Goal: Check status: Check status

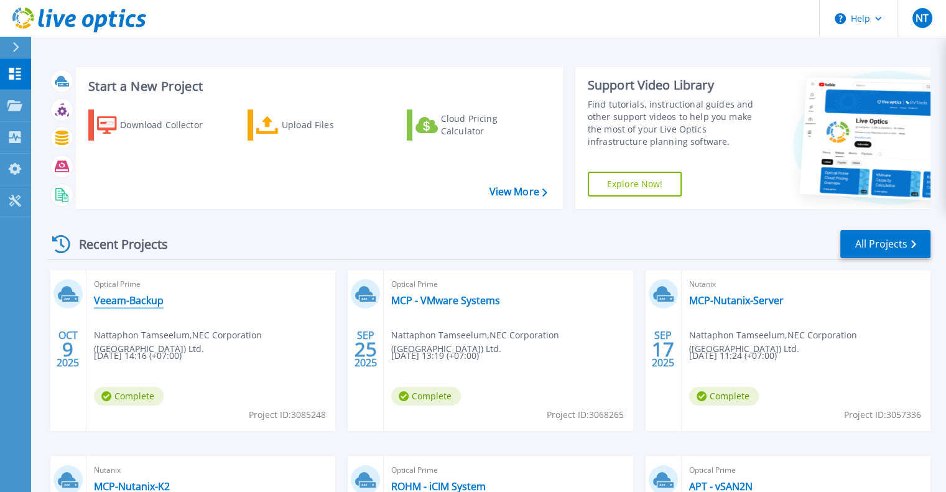
click at [119, 303] on link "Veeam-Backup" at bounding box center [129, 300] width 70 height 12
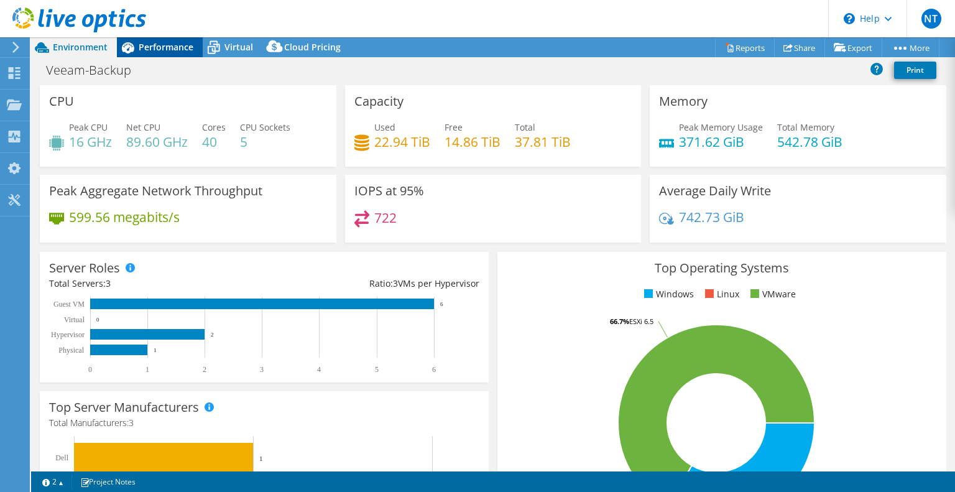
click at [147, 40] on div "Performance" at bounding box center [160, 47] width 86 height 20
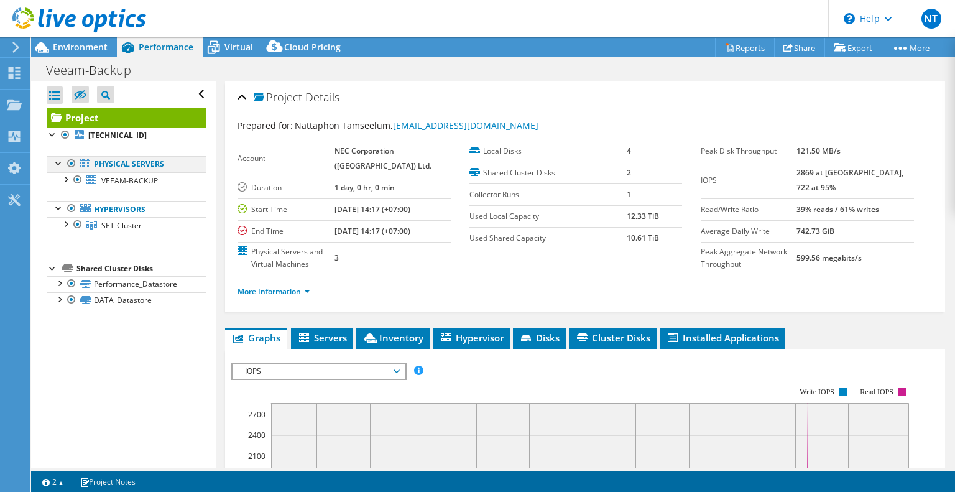
click at [72, 164] on div at bounding box center [71, 163] width 12 height 15
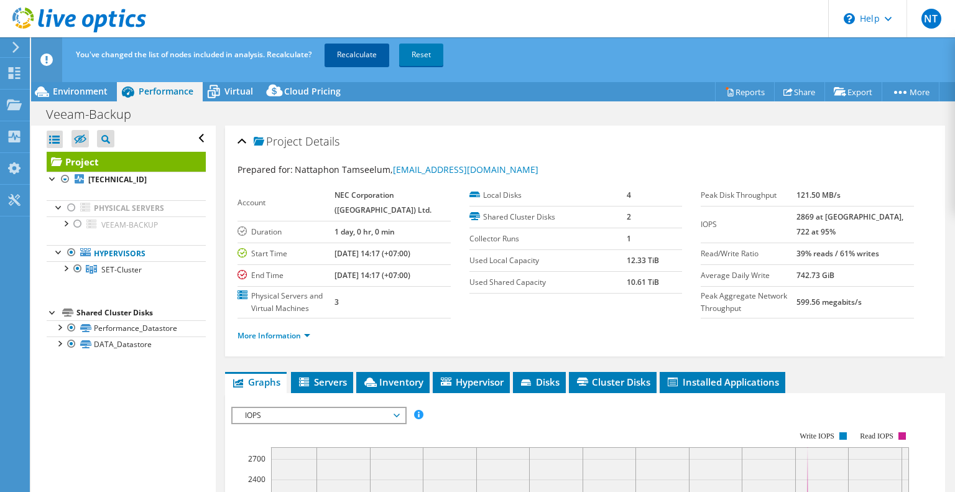
click at [374, 60] on link "Recalculate" at bounding box center [357, 55] width 65 height 22
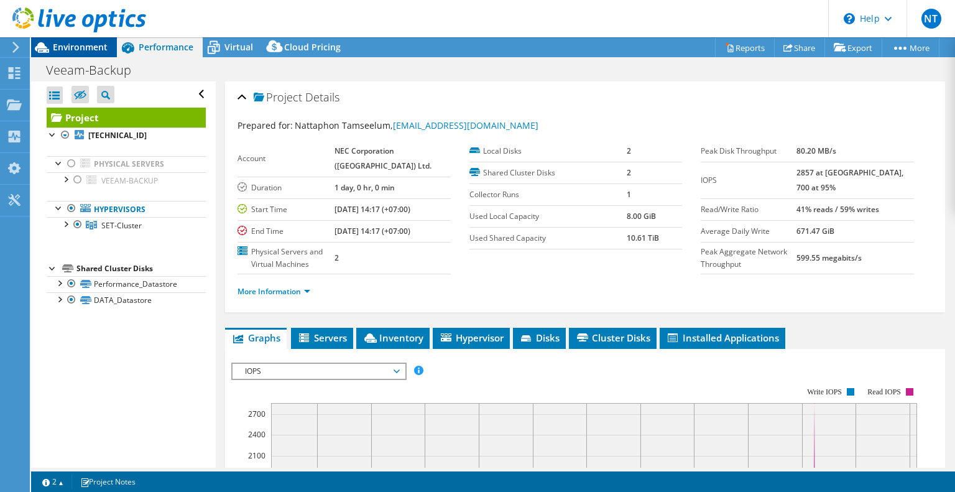
click at [83, 46] on span "Environment" at bounding box center [80, 47] width 55 height 12
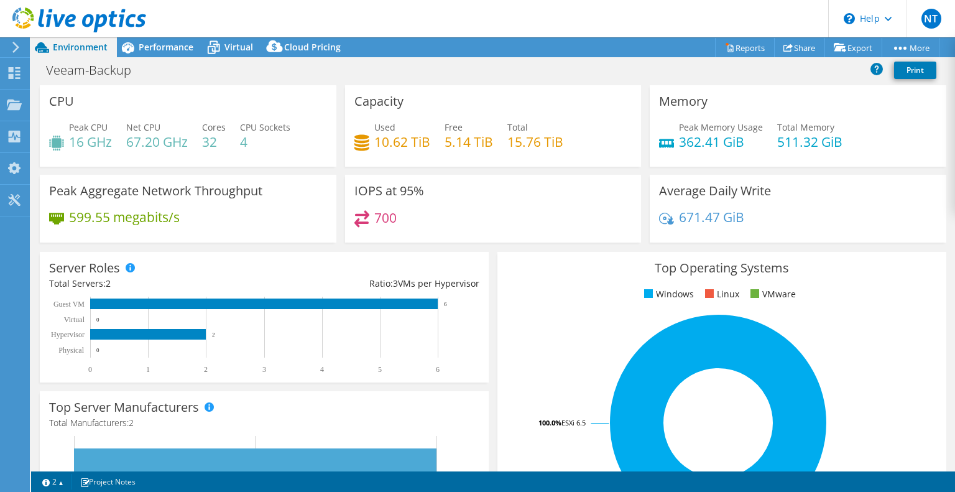
click at [483, 163] on div "Capacity Used 10.62 TiB Free 5.14 TiB Total 15.76 TiB" at bounding box center [493, 125] width 297 height 81
click at [443, 104] on div "Capacity Used 10.62 TiB Free 5.14 TiB Total 15.76 TiB" at bounding box center [493, 125] width 297 height 81
click at [456, 213] on div "700" at bounding box center [494, 223] width 278 height 27
click at [174, 45] on span "Performance" at bounding box center [166, 47] width 55 height 12
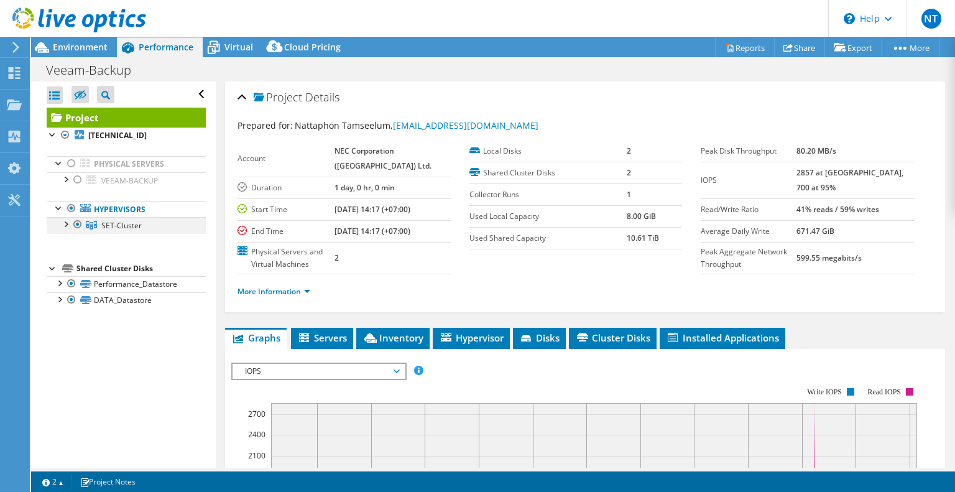
click at [65, 223] on div at bounding box center [65, 223] width 12 height 12
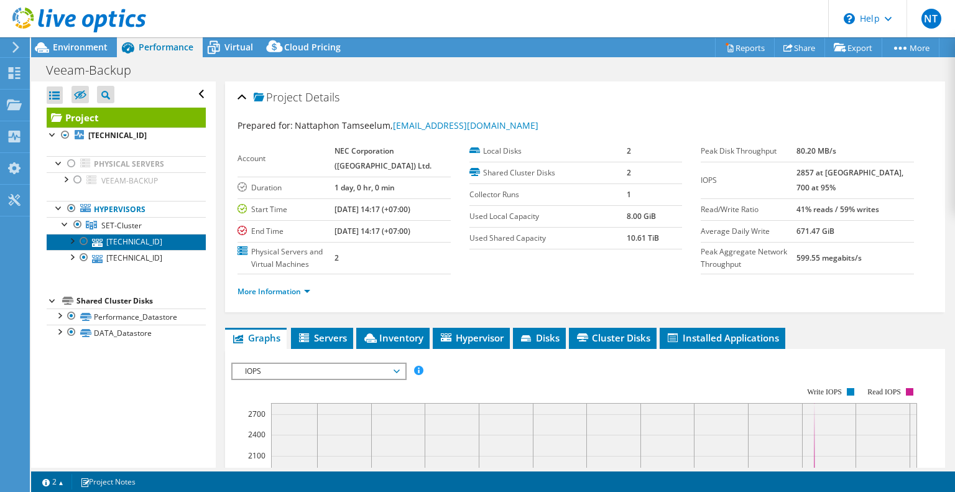
click at [137, 246] on link "[TECHNICAL_ID]" at bounding box center [126, 242] width 159 height 16
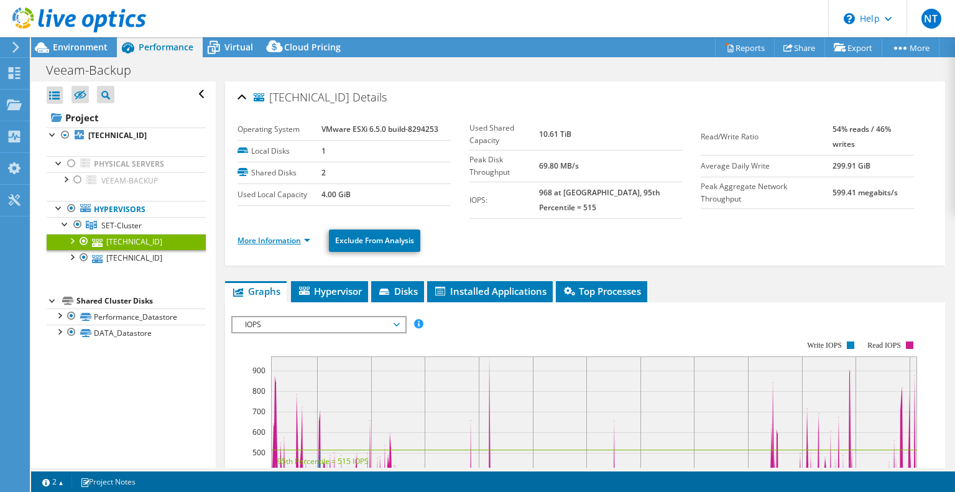
click at [300, 235] on link "More Information" at bounding box center [274, 240] width 73 height 11
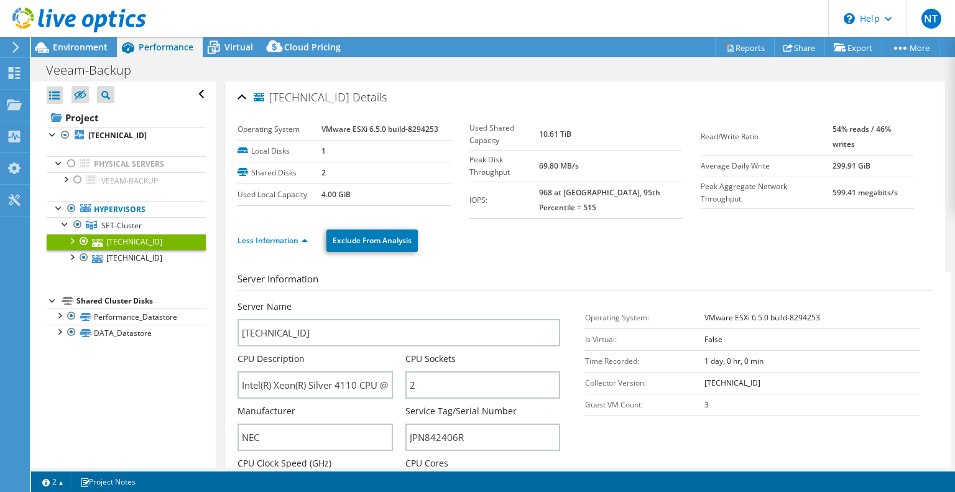
click at [497, 219] on div "Less Information Exclude From Analysis" at bounding box center [585, 241] width 695 height 44
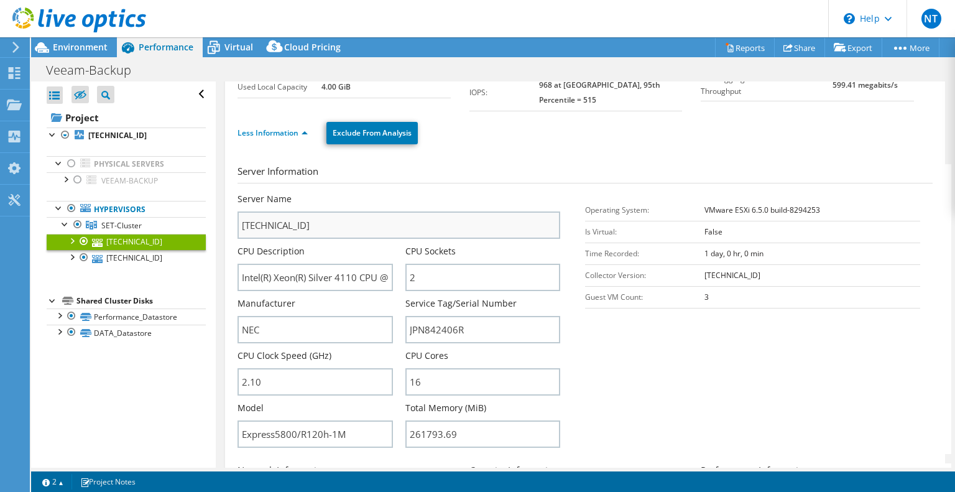
scroll to position [149, 0]
